Goal: Transaction & Acquisition: Obtain resource

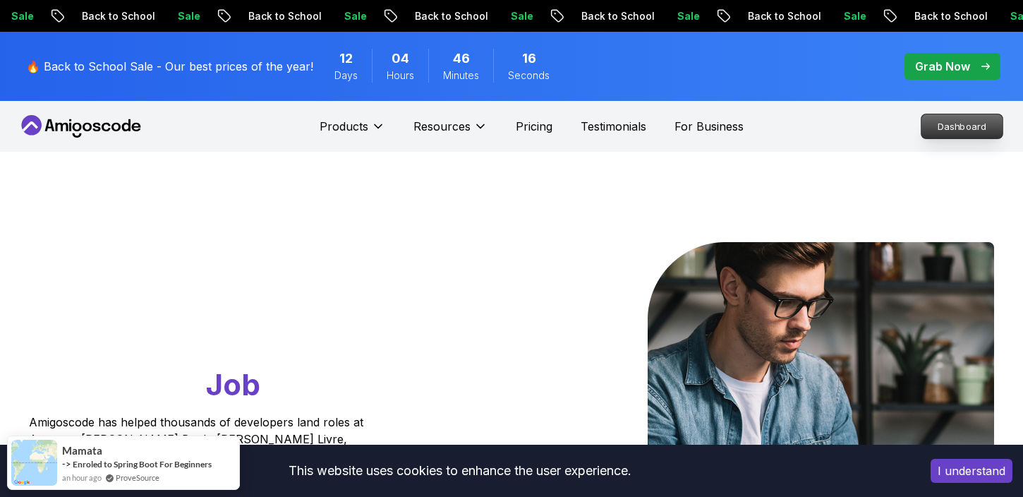
click at [966, 121] on p "Dashboard" at bounding box center [961, 126] width 81 height 24
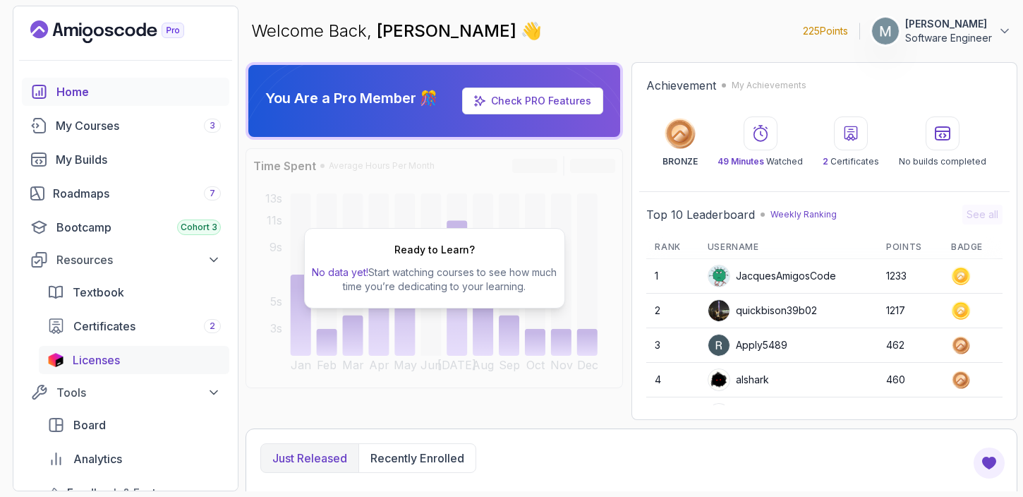
click at [117, 359] on span "Licenses" at bounding box center [96, 359] width 47 height 17
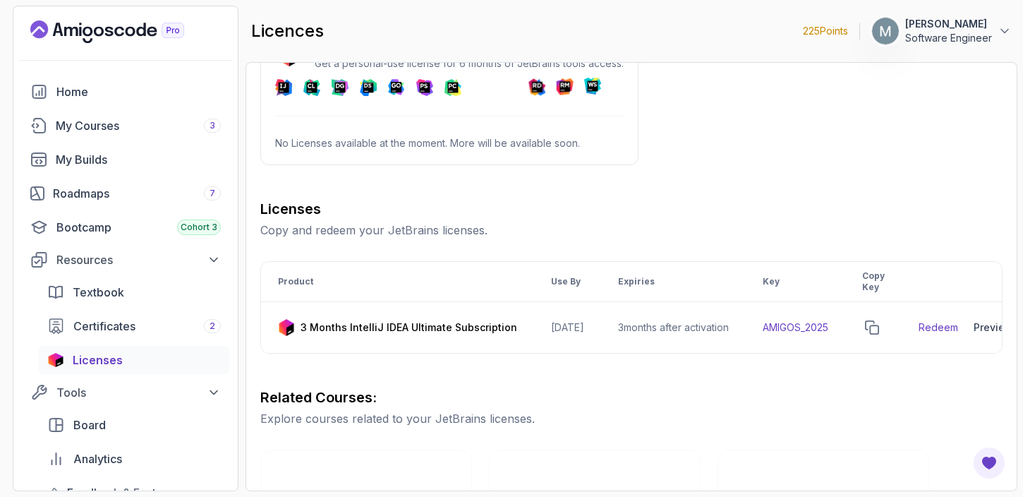
scroll to position [61, 0]
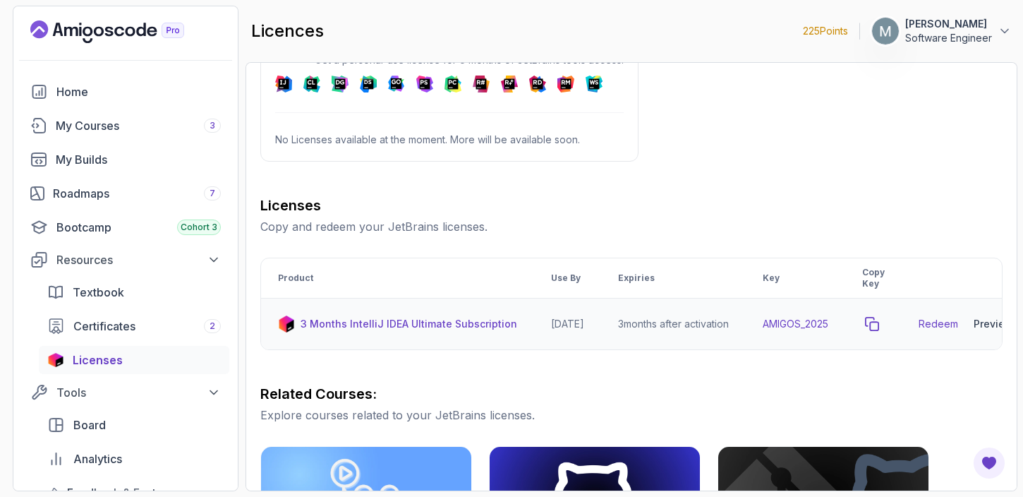
click at [882, 322] on button "copy-button" at bounding box center [872, 324] width 20 height 20
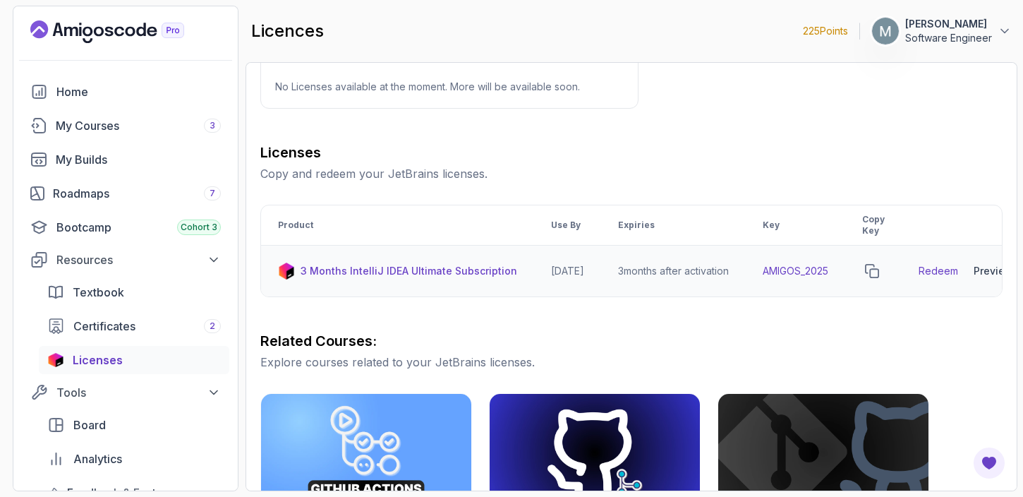
scroll to position [116, 0]
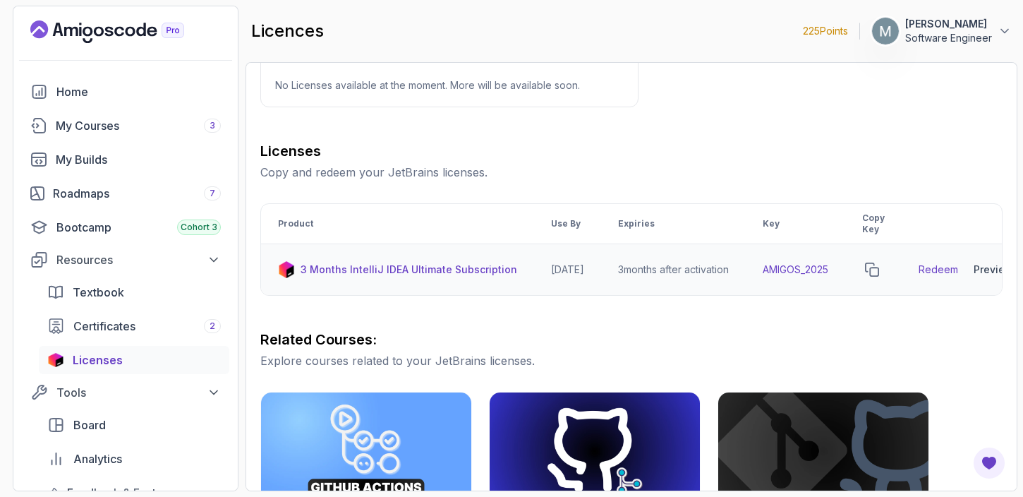
click at [942, 260] on div "Redeem Preview Download" at bounding box center [969, 269] width 102 height 28
click at [945, 265] on link "Redeem" at bounding box center [937, 269] width 39 height 14
drag, startPoint x: 853, startPoint y: 269, endPoint x: 779, endPoint y: 267, distance: 74.8
click at [778, 268] on td "AMIGOS_2025" at bounding box center [795, 269] width 99 height 51
click at [879, 271] on icon "copy-button" at bounding box center [872, 269] width 14 height 14
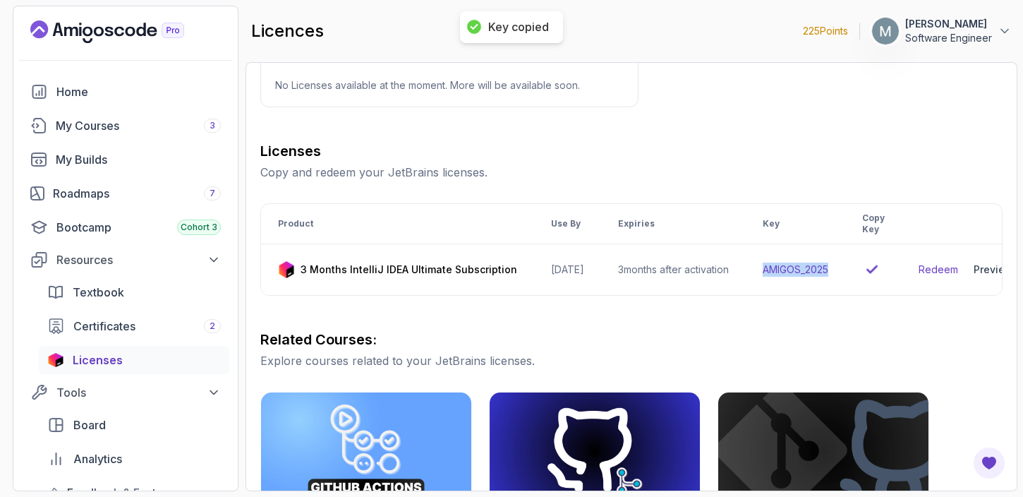
scroll to position [0, 52]
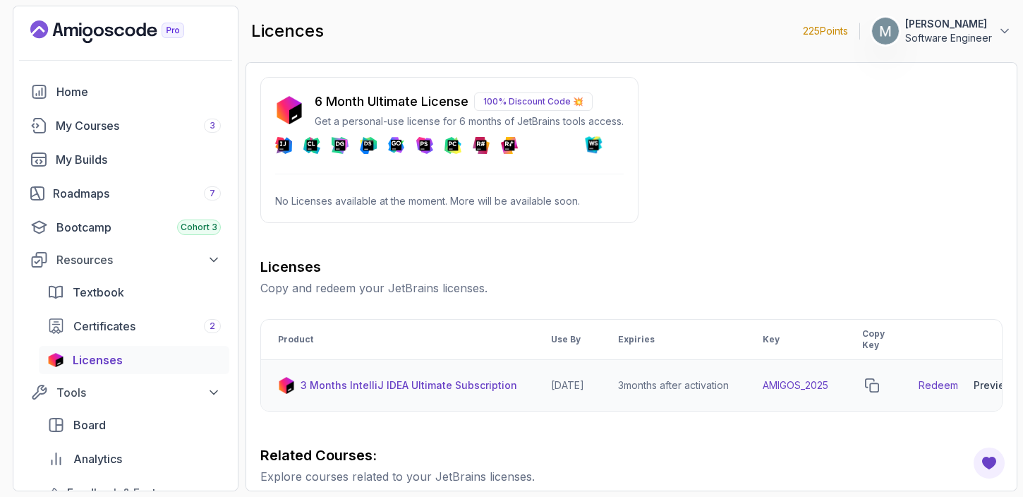
scroll to position [0, 52]
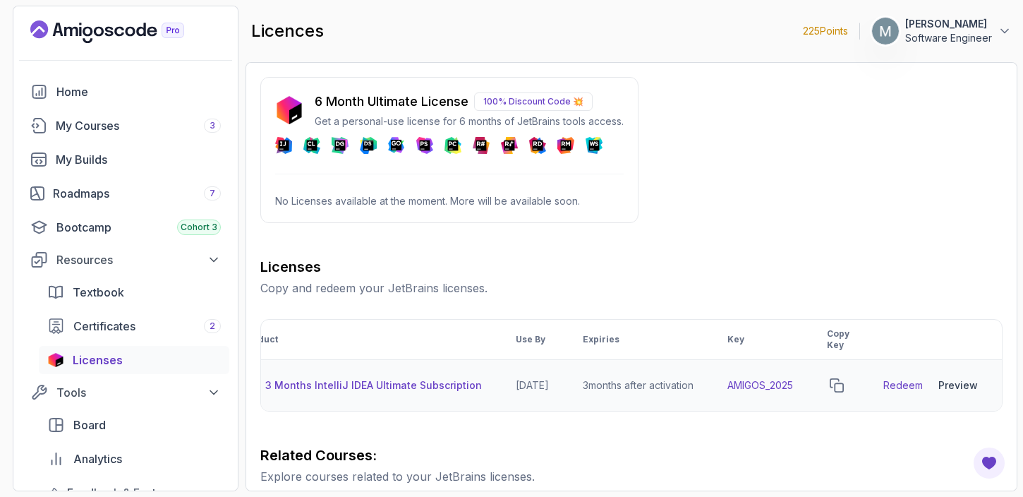
click at [908, 385] on link "Redeem" at bounding box center [902, 385] width 39 height 14
click at [842, 387] on icon "copy-button" at bounding box center [836, 385] width 14 height 14
click at [956, 385] on div "Preview" at bounding box center [957, 385] width 39 height 14
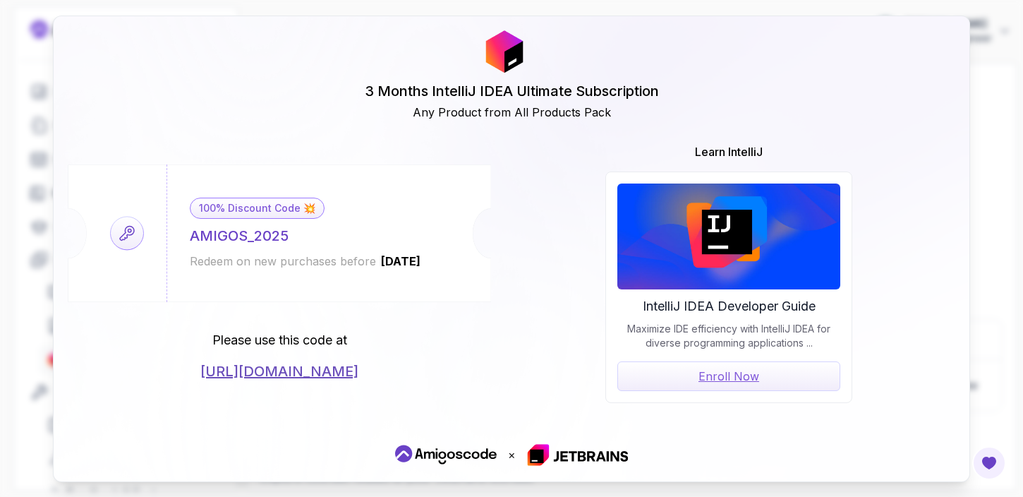
click at [732, 371] on link "Enroll Now" at bounding box center [728, 376] width 223 height 30
click at [315, 372] on link "https://jetbrains.com/store/redeem/" at bounding box center [279, 371] width 158 height 20
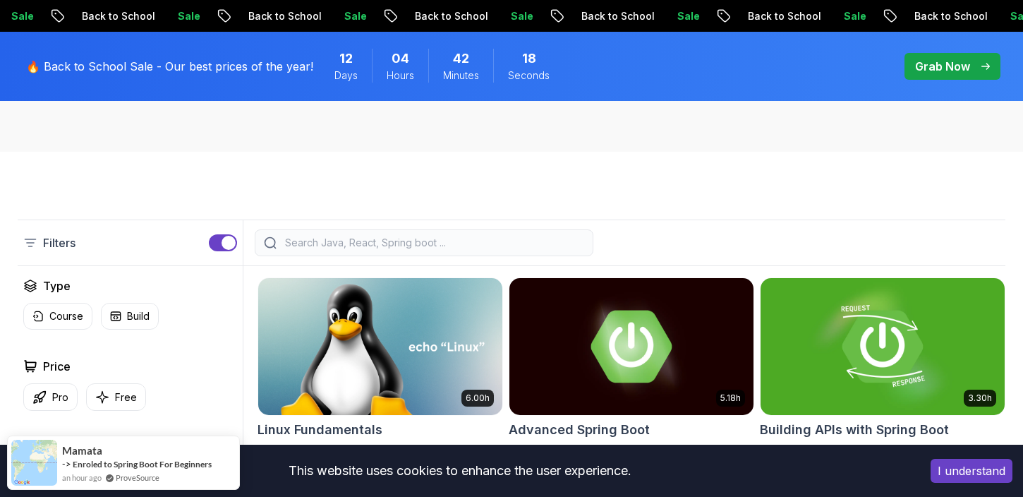
scroll to position [268, 0]
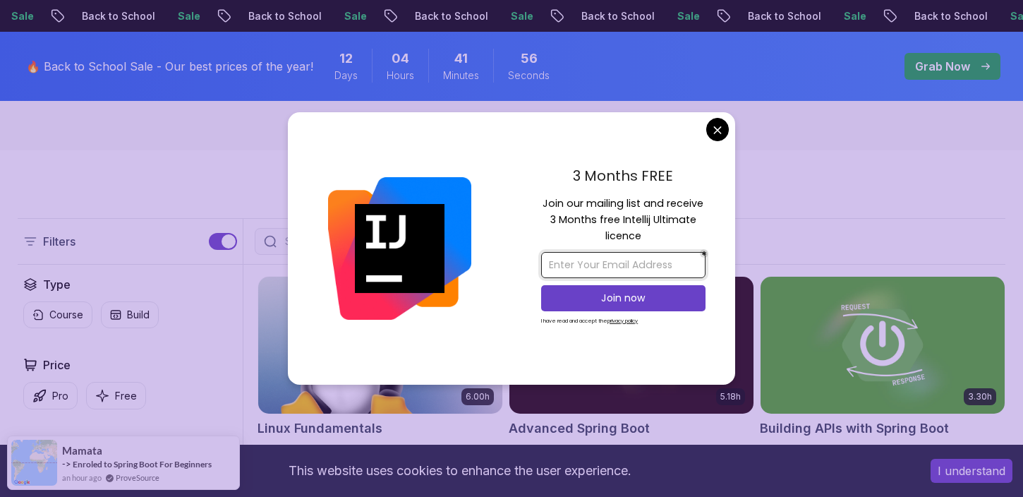
click at [612, 269] on input "email" at bounding box center [623, 265] width 164 height 26
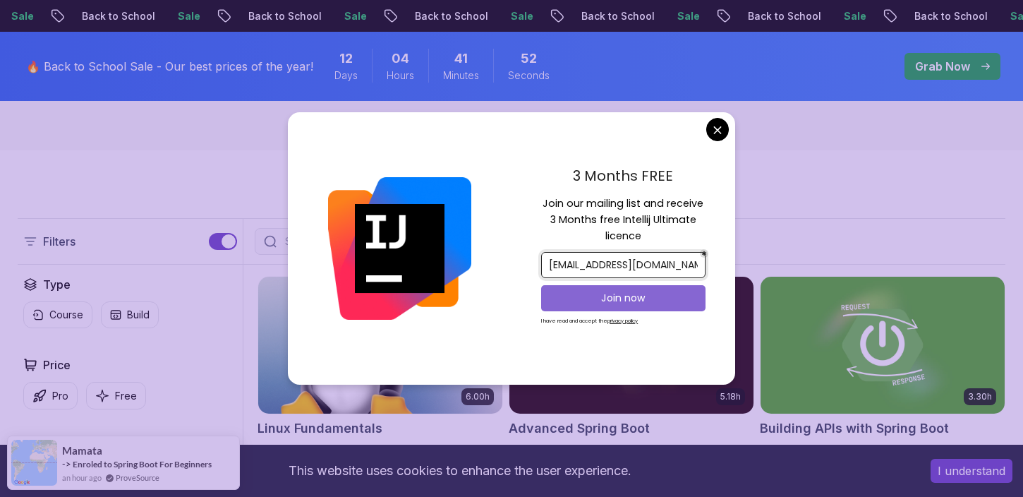
type input "[EMAIL_ADDRESS][DOMAIN_NAME]"
click at [649, 298] on p "Join now" at bounding box center [623, 298] width 133 height 14
